Goal: Transaction & Acquisition: Download file/media

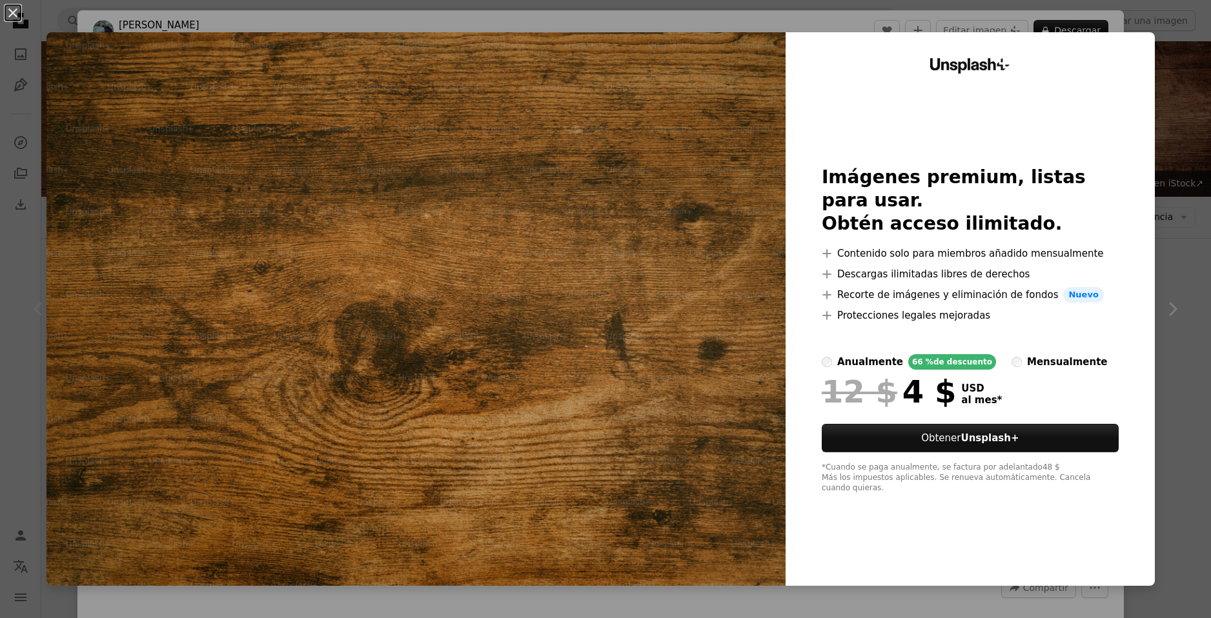
click at [1175, 252] on div "An X shape Unsplash+ Imágenes premium, listas para usar. Obtén acceso ilimitado…" at bounding box center [605, 309] width 1211 height 618
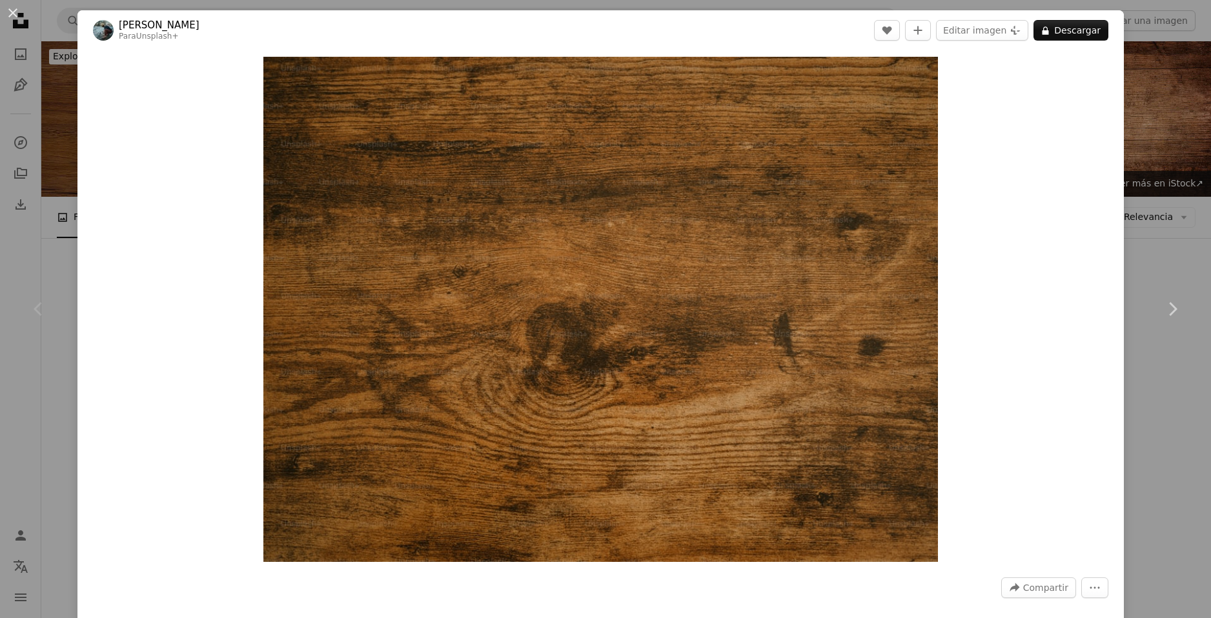
click at [1164, 221] on div "An X shape Chevron left Chevron right [PERSON_NAME] Para Unsplash+ A heart A pl…" at bounding box center [605, 309] width 1211 height 618
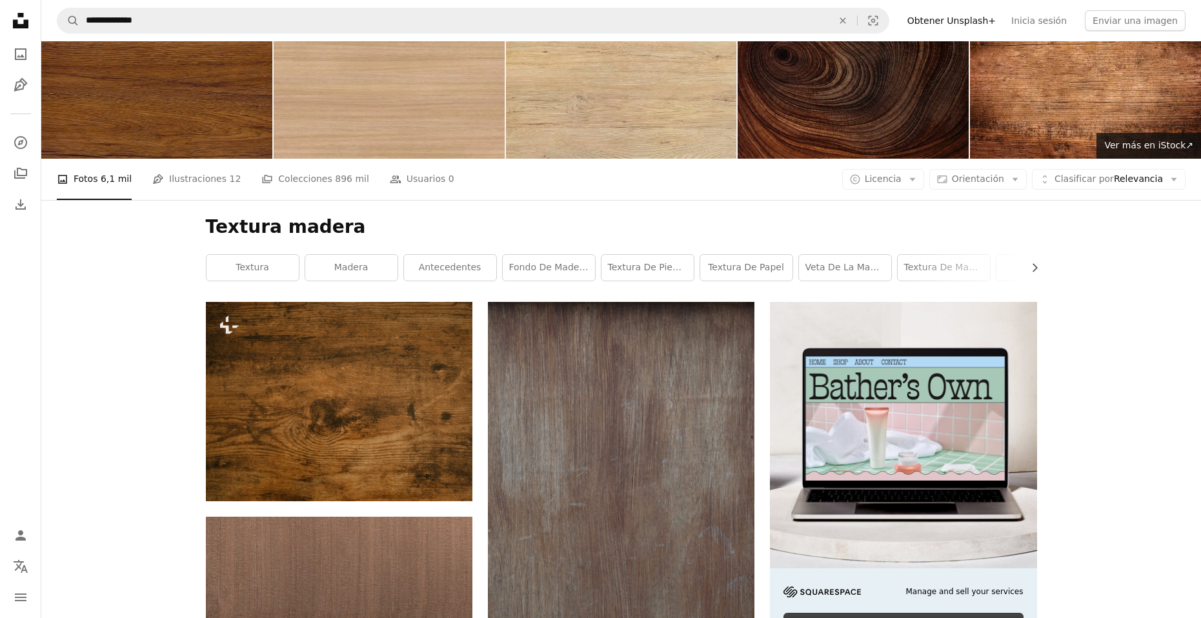
scroll to position [645, 0]
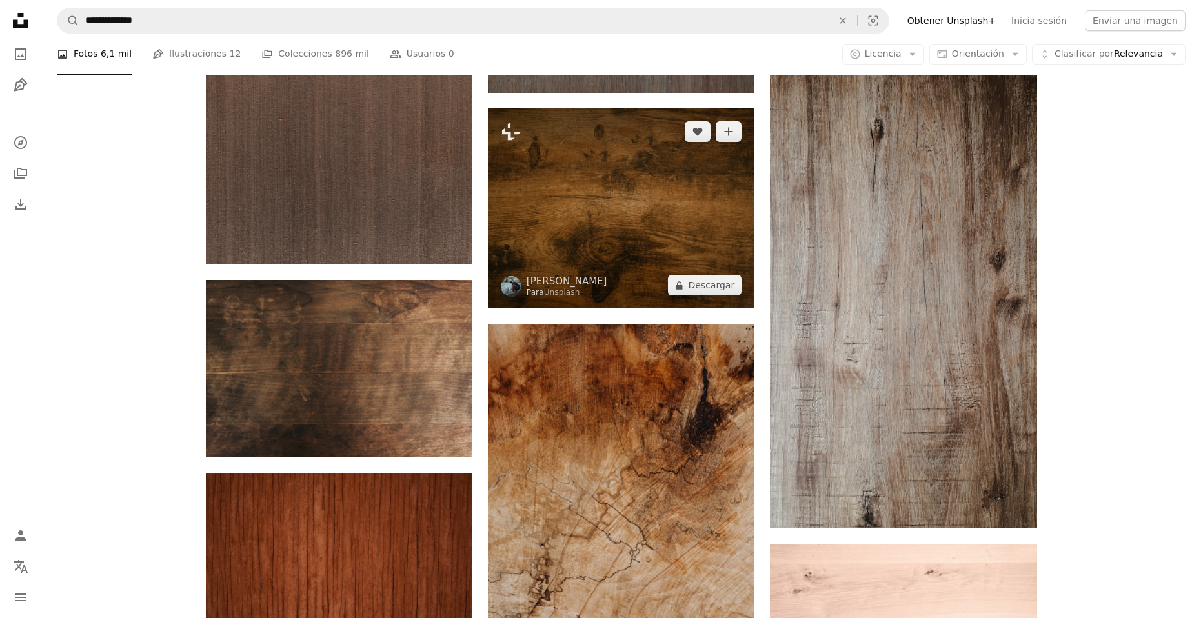
click at [625, 217] on img at bounding box center [621, 208] width 267 height 200
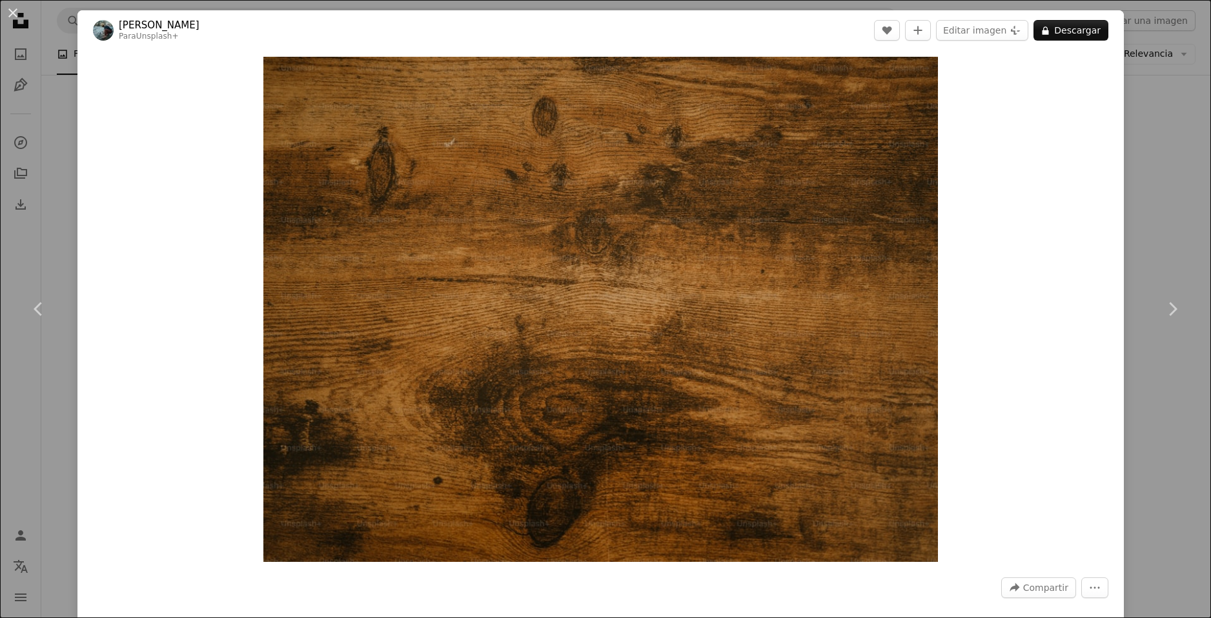
click at [1086, 41] on header "[PERSON_NAME] Para Unsplash+ A heart A plus sign Editar imagen Plus sign for Un…" at bounding box center [600, 30] width 1046 height 40
click at [1084, 34] on button "A lock Descargar" at bounding box center [1070, 30] width 75 height 21
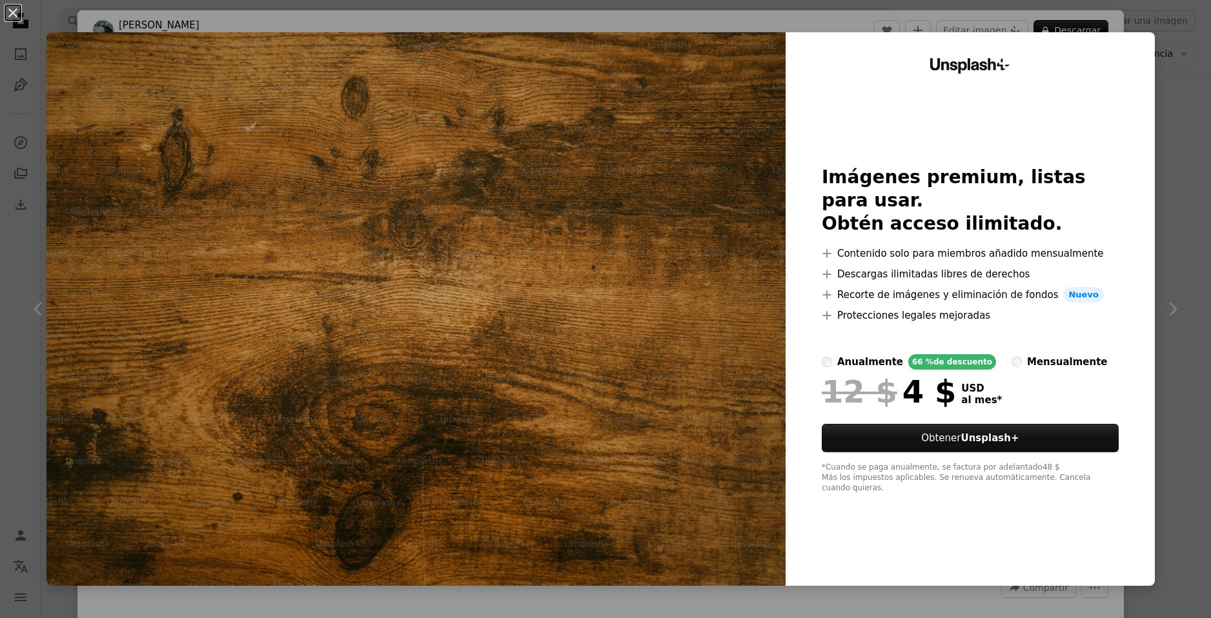
click at [1186, 125] on div "An X shape Unsplash+ Imágenes premium, listas para usar. Obtén acceso ilimitado…" at bounding box center [605, 309] width 1211 height 618
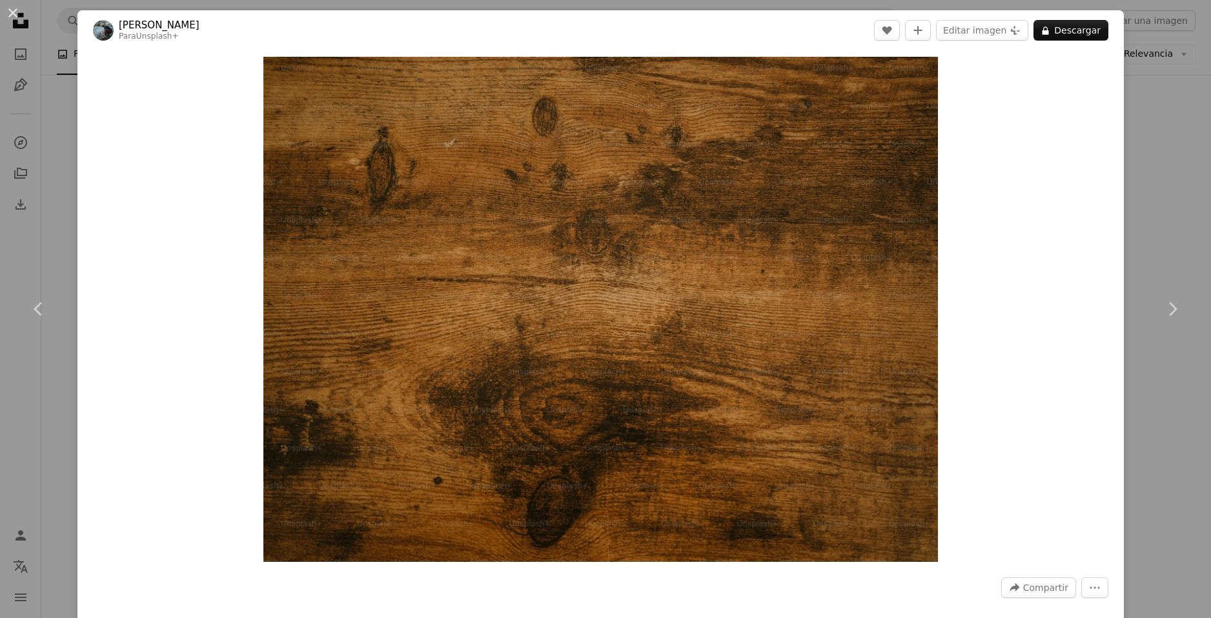
click at [1180, 130] on div "An X shape Chevron left Chevron right [PERSON_NAME] Para Unsplash+ A heart A pl…" at bounding box center [605, 309] width 1211 height 618
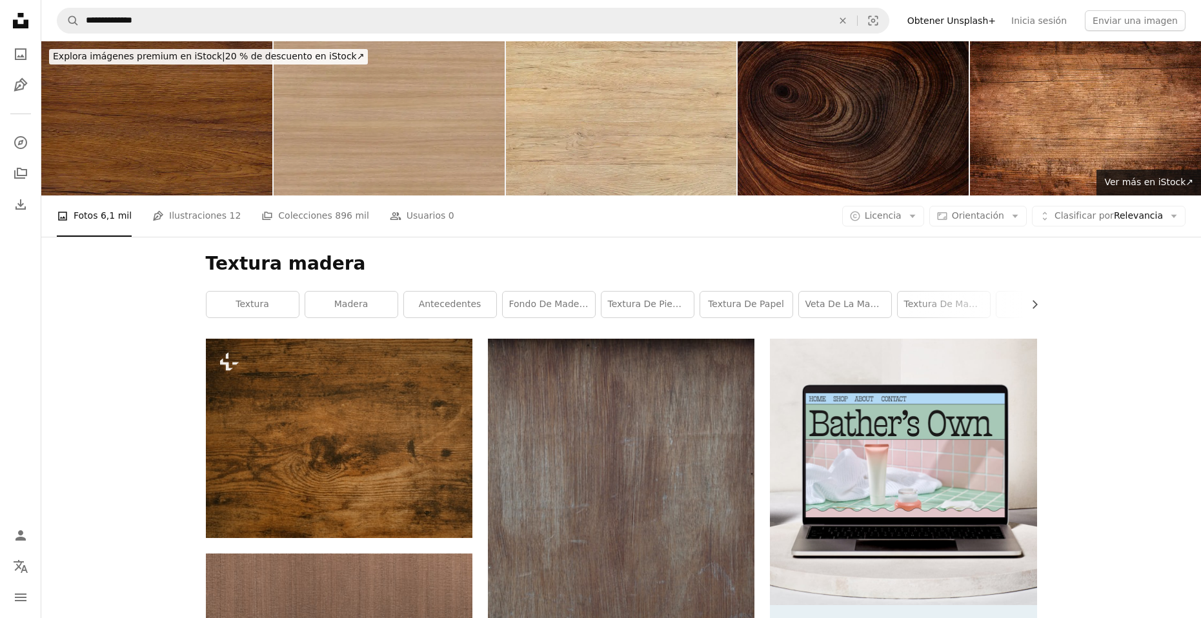
click at [367, 178] on img at bounding box center [389, 118] width 231 height 154
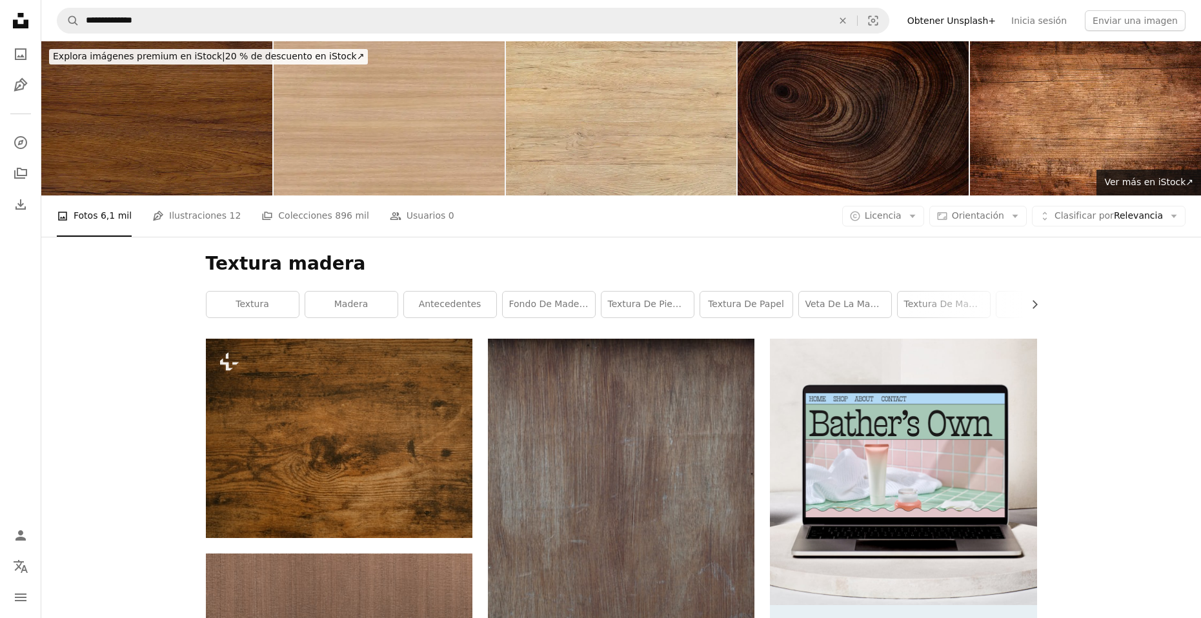
click at [219, 140] on img at bounding box center [156, 118] width 231 height 154
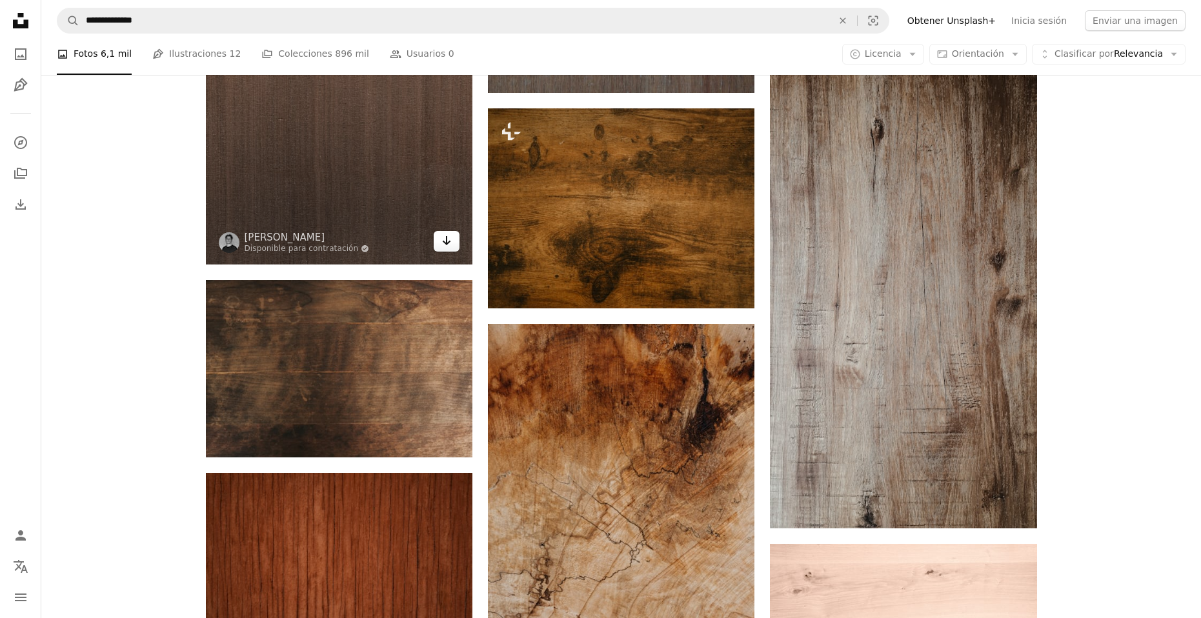
click at [436, 234] on link "Arrow pointing down" at bounding box center [447, 241] width 26 height 21
